Goal: Transaction & Acquisition: Subscribe to service/newsletter

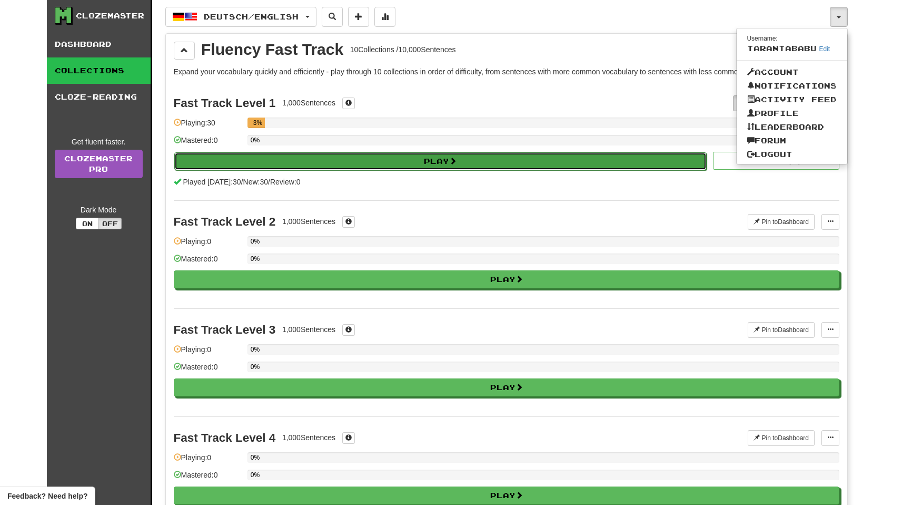
click at [463, 164] on button "Play" at bounding box center [440, 161] width 533 height 18
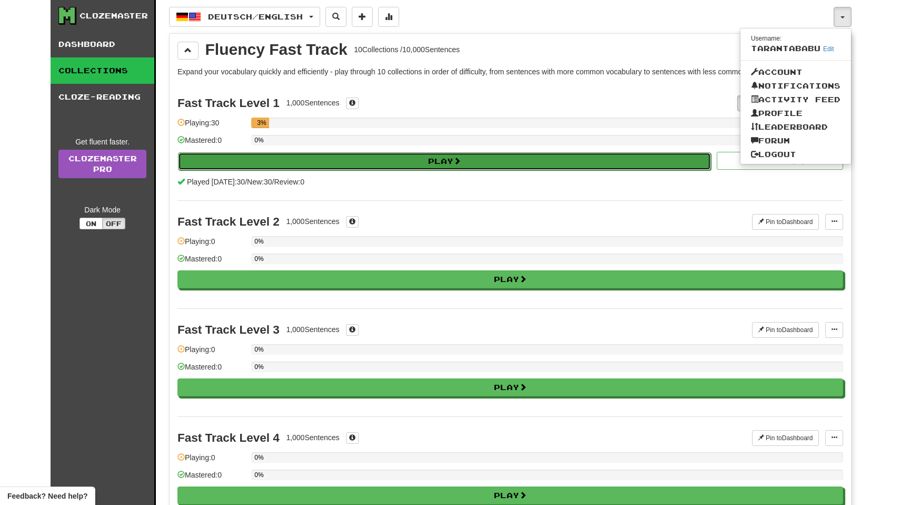
select select "**"
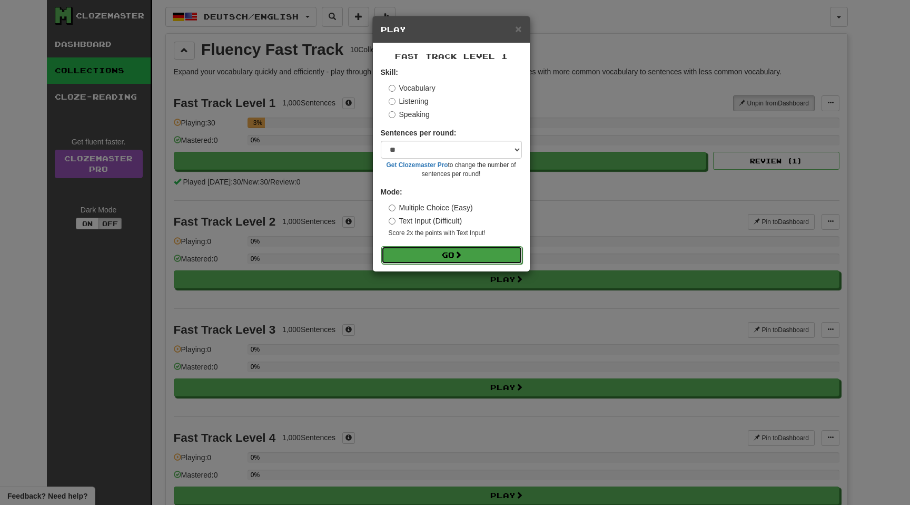
click at [454, 248] on button "Go" at bounding box center [451, 255] width 141 height 18
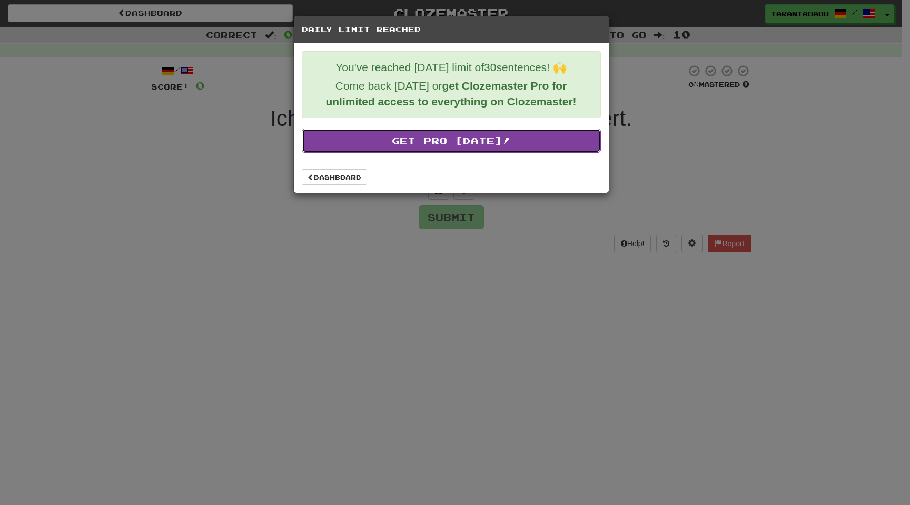
click at [381, 142] on link "Get Pro Today!" at bounding box center [451, 141] width 299 height 24
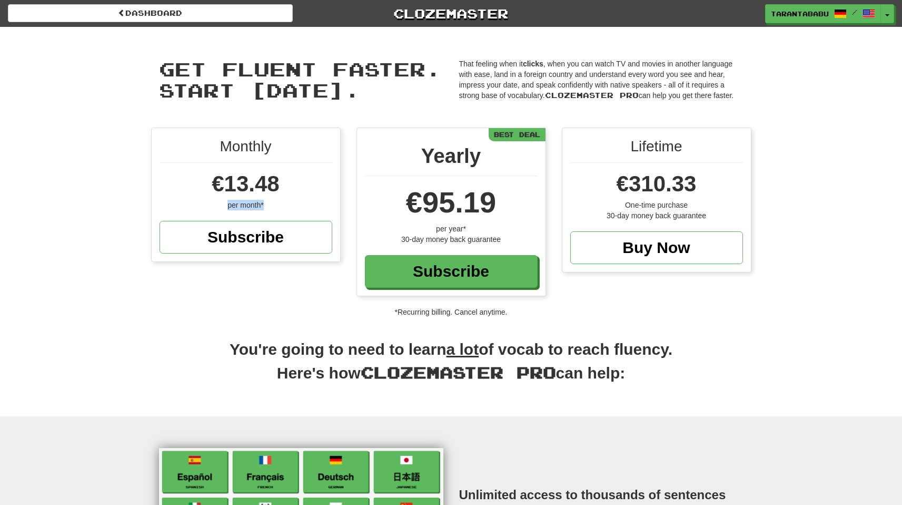
drag, startPoint x: 219, startPoint y: 206, endPoint x: 309, endPoint y: 207, distance: 90.6
click at [295, 206] on div "per month*" at bounding box center [246, 205] width 173 height 11
drag, startPoint x: 404, startPoint y: 202, endPoint x: 498, endPoint y: 206, distance: 93.8
click at [498, 206] on div "€95.19" at bounding box center [451, 202] width 173 height 42
click at [508, 206] on div "€95.19" at bounding box center [451, 202] width 173 height 42
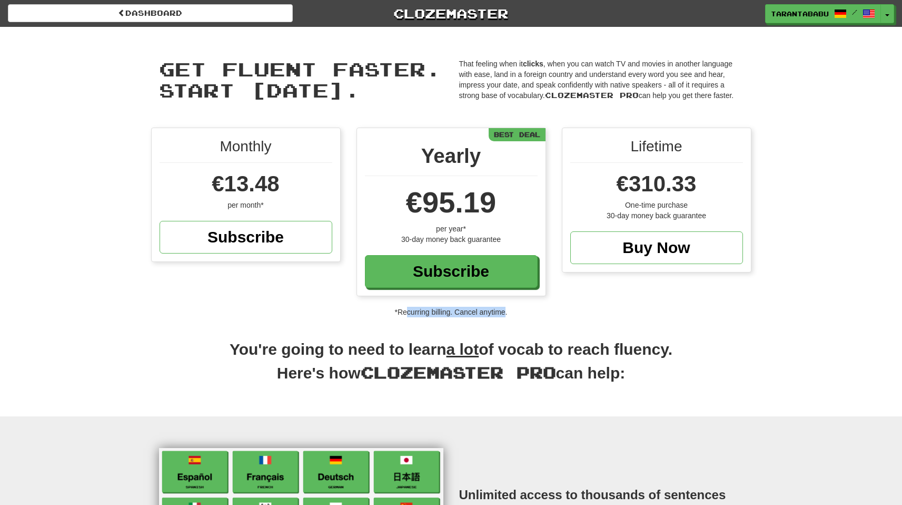
drag, startPoint x: 407, startPoint y: 308, endPoint x: 514, endPoint y: 312, distance: 107.5
click at [505, 311] on p "*Recurring billing. Cancel anytime." at bounding box center [451, 312] width 902 height 11
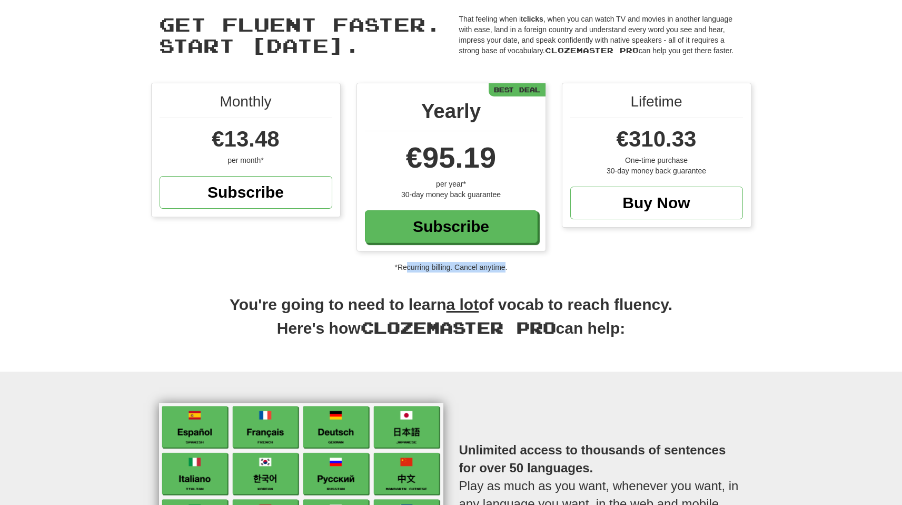
scroll to position [131, 0]
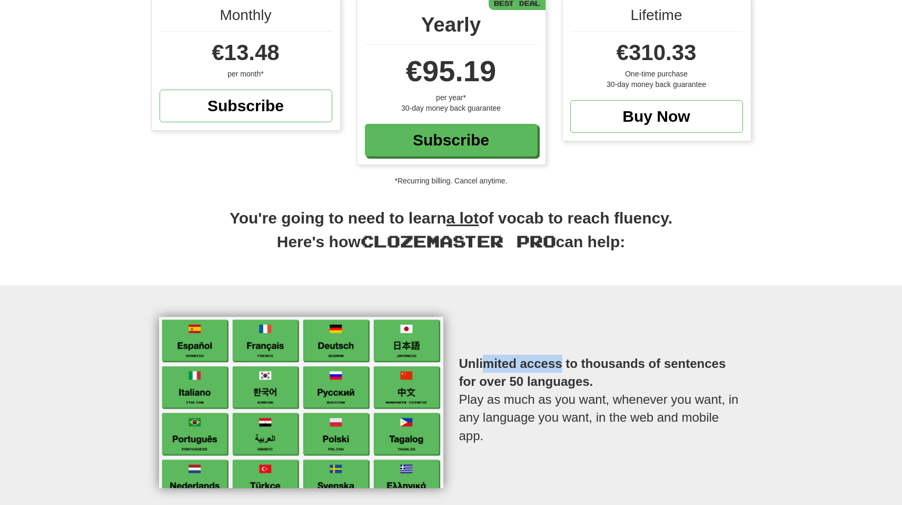
drag, startPoint x: 538, startPoint y: 370, endPoint x: 636, endPoint y: 363, distance: 97.6
click at [599, 369] on p "Unlimited access to thousands of sentences for over 50 languages. Play as much …" at bounding box center [601, 399] width 284 height 132
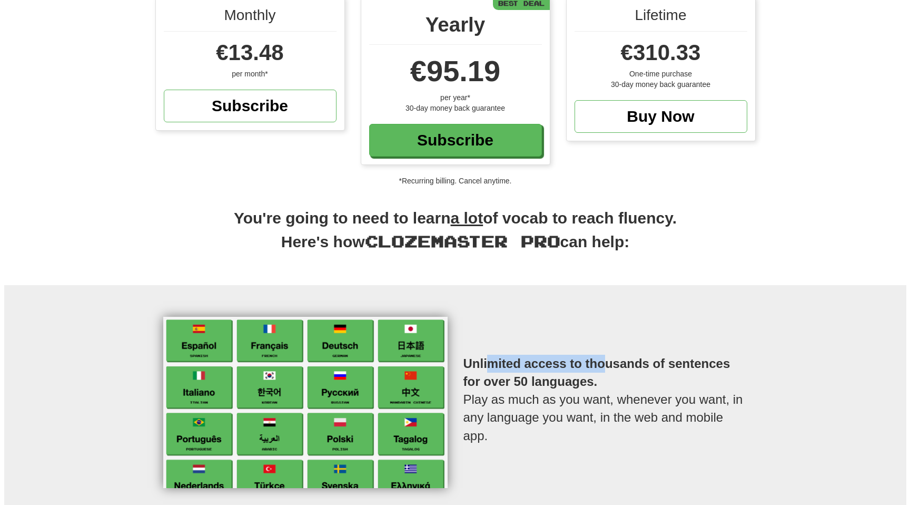
scroll to position [0, 0]
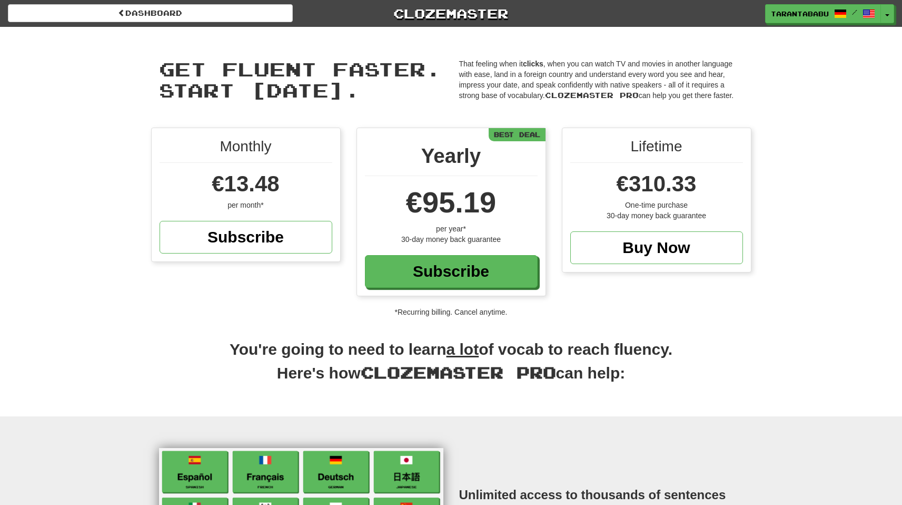
click at [443, 394] on h2 "You're going to need to learn a lot of vocab to reach fluency. Here's how Cloze…" at bounding box center [451, 366] width 600 height 57
